Goal: Information Seeking & Learning: Learn about a topic

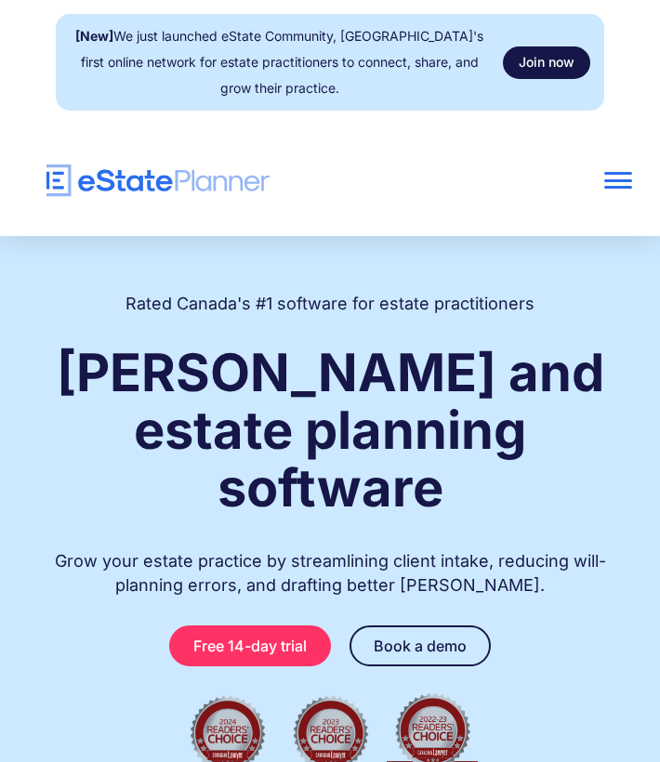
click at [552, 62] on link "Join now" at bounding box center [546, 62] width 87 height 33
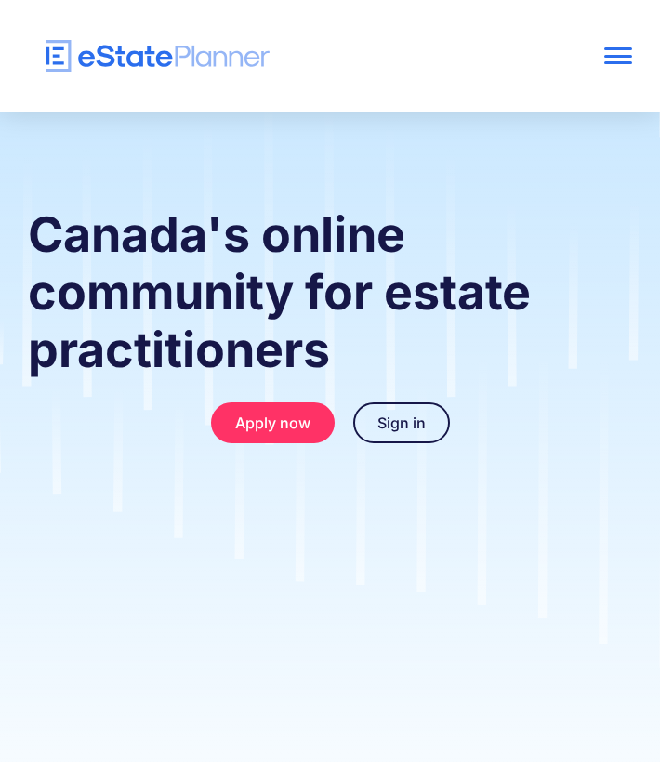
click at [621, 59] on div at bounding box center [618, 56] width 28 height 28
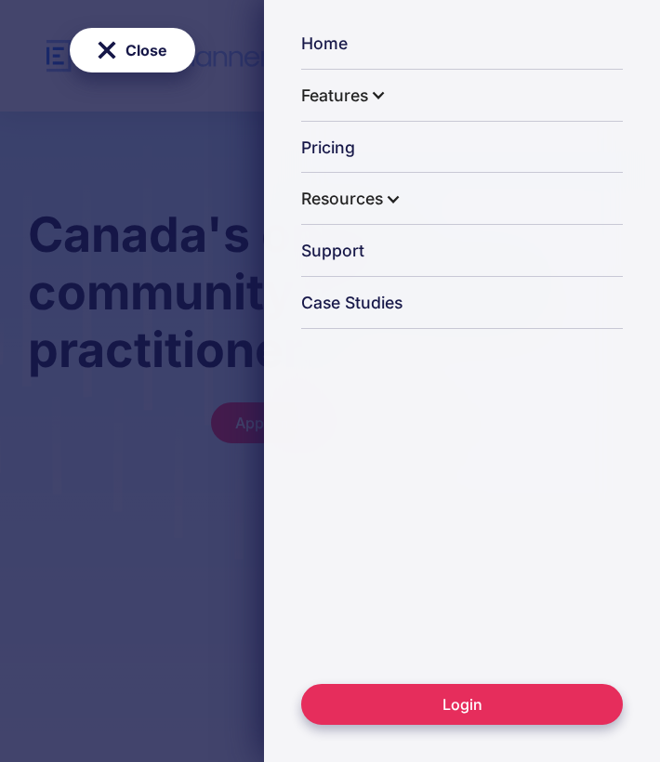
click at [425, 717] on link "Login" at bounding box center [462, 704] width 322 height 41
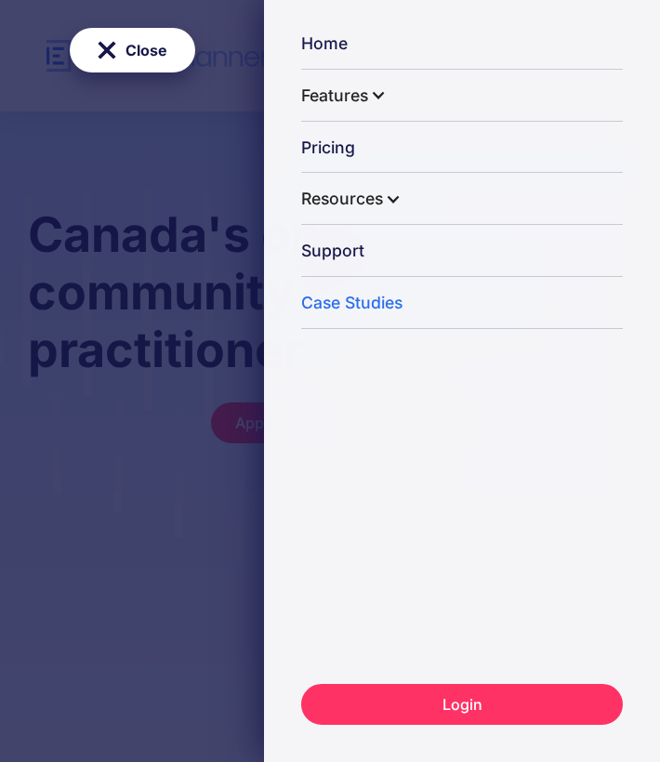
click at [323, 301] on link "Case Studies" at bounding box center [462, 304] width 322 height 50
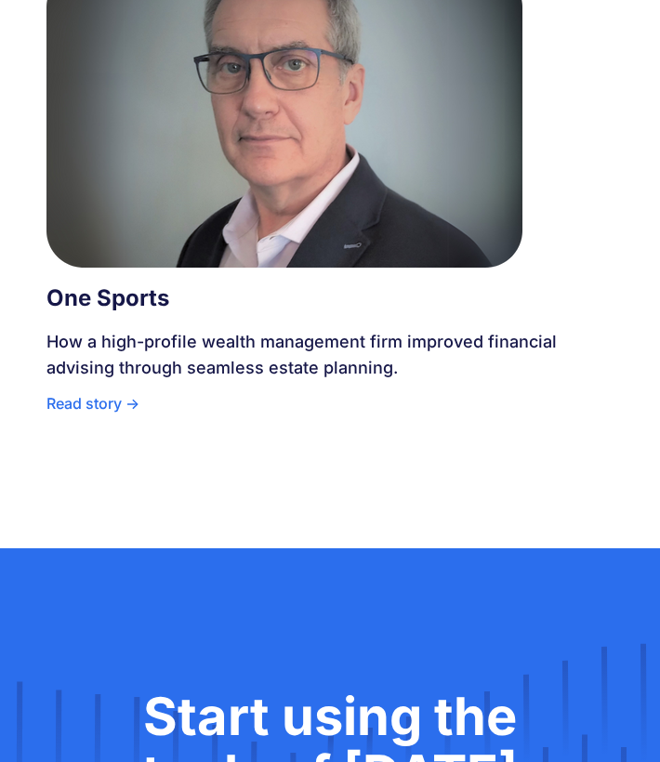
scroll to position [2337, 0]
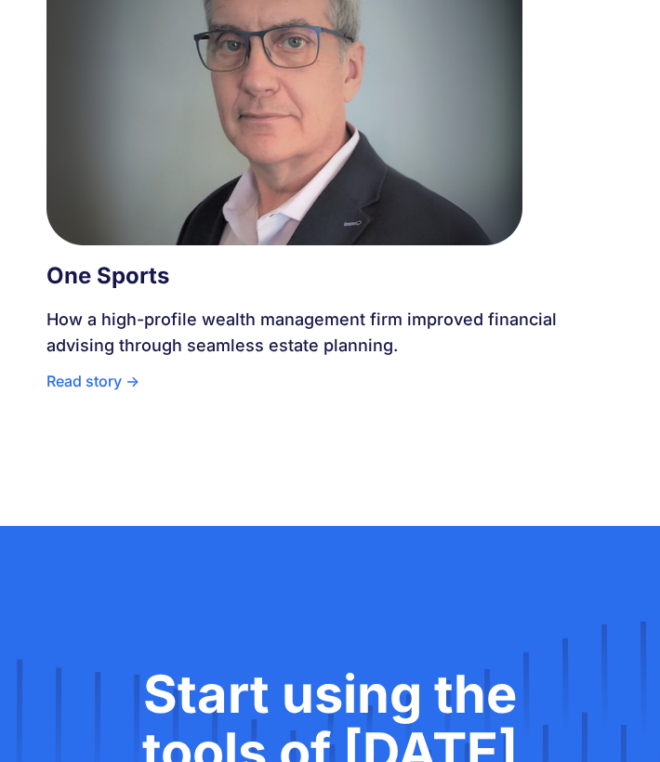
click at [107, 368] on div "Read story ->" at bounding box center [329, 385] width 567 height 35
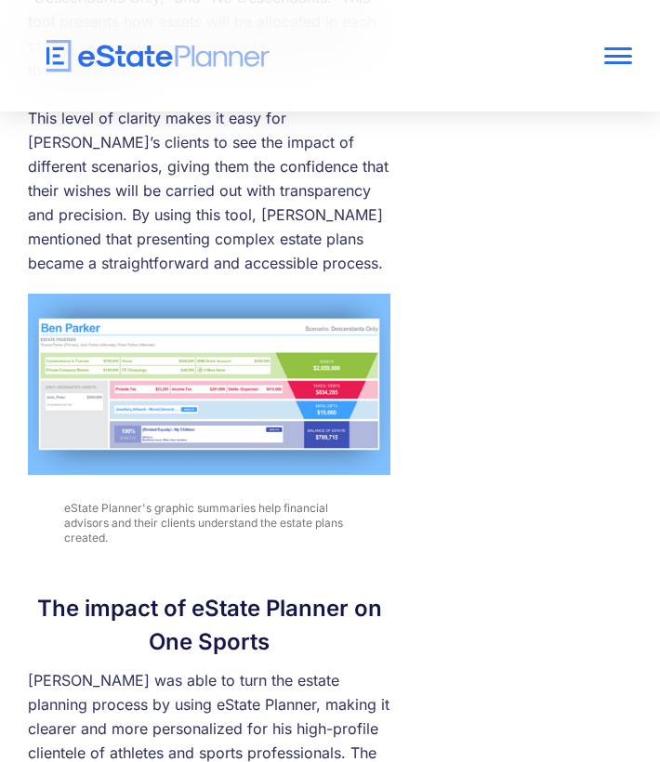
scroll to position [4043, 0]
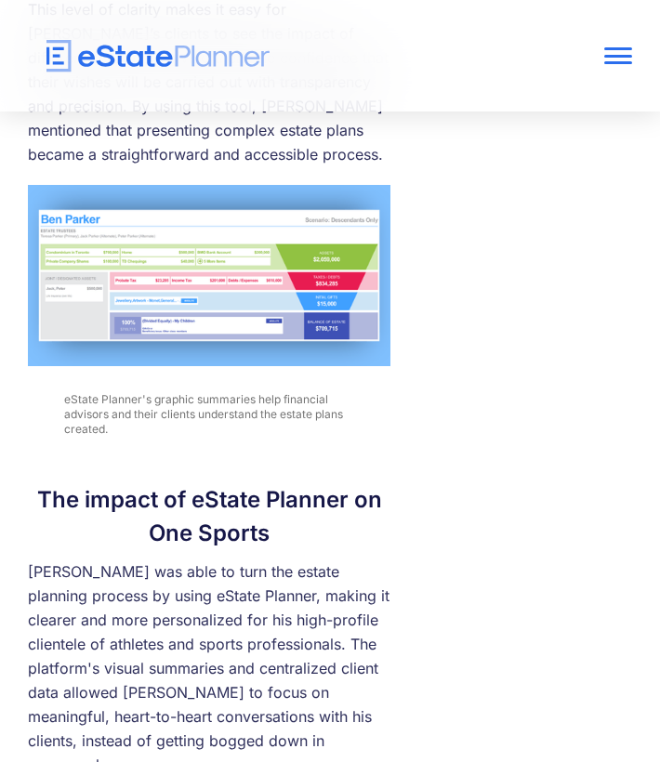
click at [244, 185] on img at bounding box center [209, 275] width 363 height 181
click at [209, 237] on img at bounding box center [209, 275] width 363 height 181
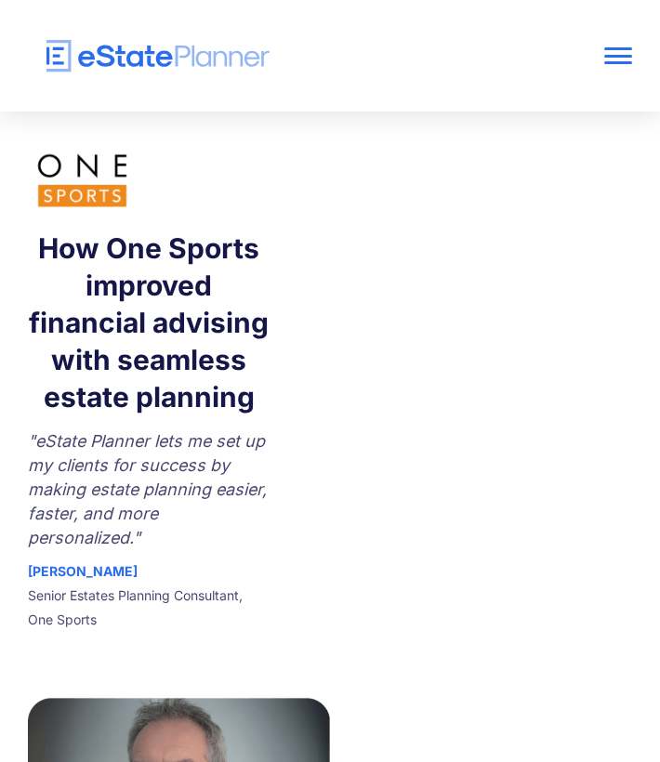
scroll to position [0, 0]
click at [623, 58] on div at bounding box center [618, 56] width 28 height 28
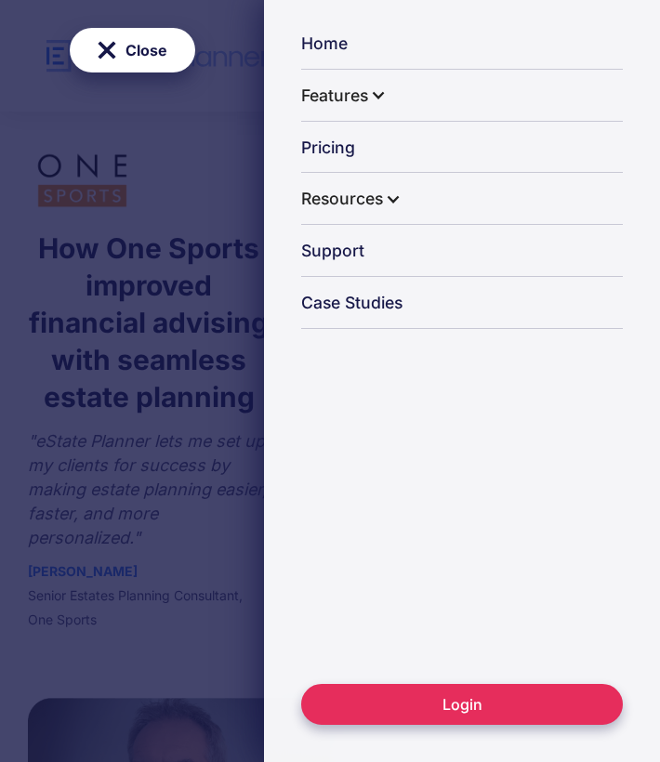
click at [470, 687] on link "Login" at bounding box center [462, 704] width 322 height 41
